Goal: Find specific page/section: Locate item on page

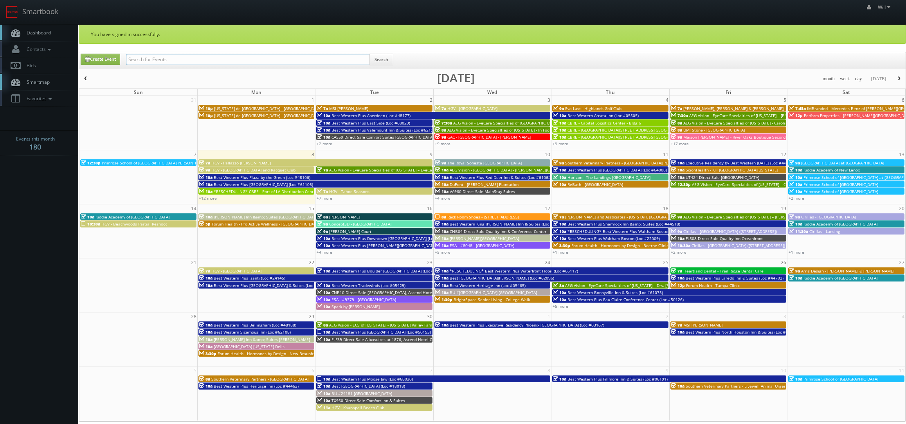
click at [203, 58] on input "text" at bounding box center [248, 59] width 244 height 11
paste input "(08-04-25) NH087 Direct Sale Keene Elm City Hotel, Ascend Hotel Collection"
drag, startPoint x: 154, startPoint y: 56, endPoint x: 55, endPoint y: 41, distance: 100.1
click at [55, 42] on body "Smartbook Toggle Side Navigation Toggle Top Navigation Will Will Profile Logout…" at bounding box center [453, 291] width 906 height 582
type input "NH087 Direct Sale [PERSON_NAME][GEOGRAPHIC_DATA], Ascend Hotel Collection"
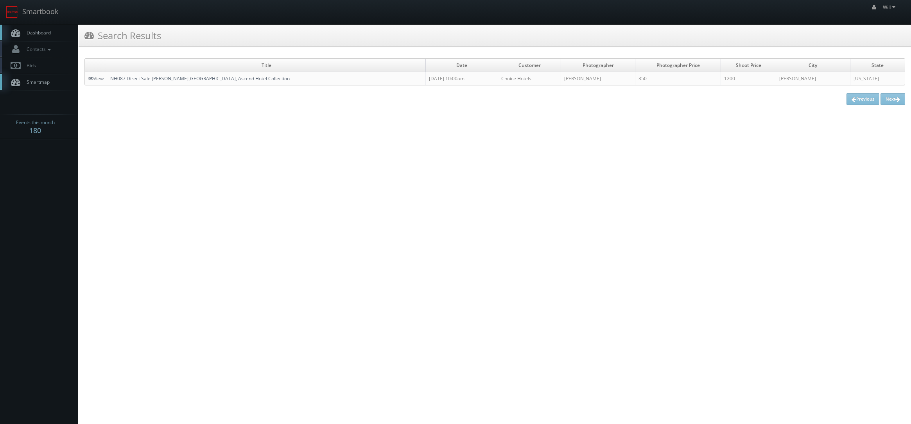
click at [227, 77] on link "NH087 Direct Sale [PERSON_NAME][GEOGRAPHIC_DATA], Ascend Hotel Collection" at bounding box center [200, 78] width 180 height 7
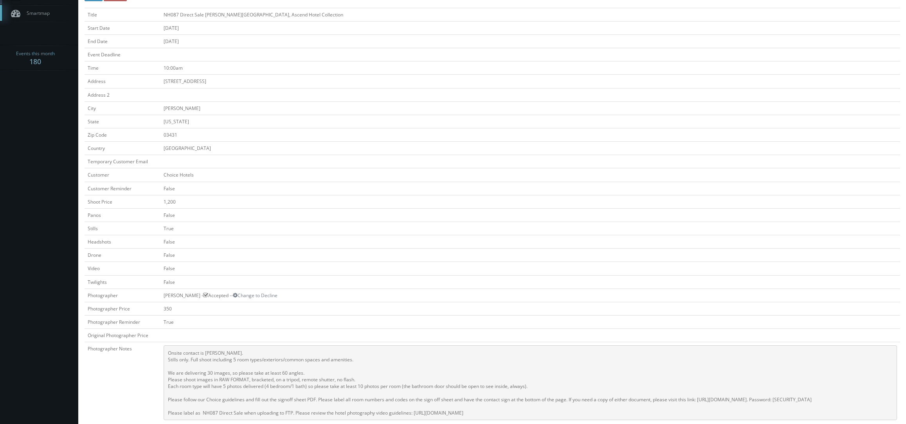
scroll to position [117, 0]
